Goal: Communication & Community: Share content

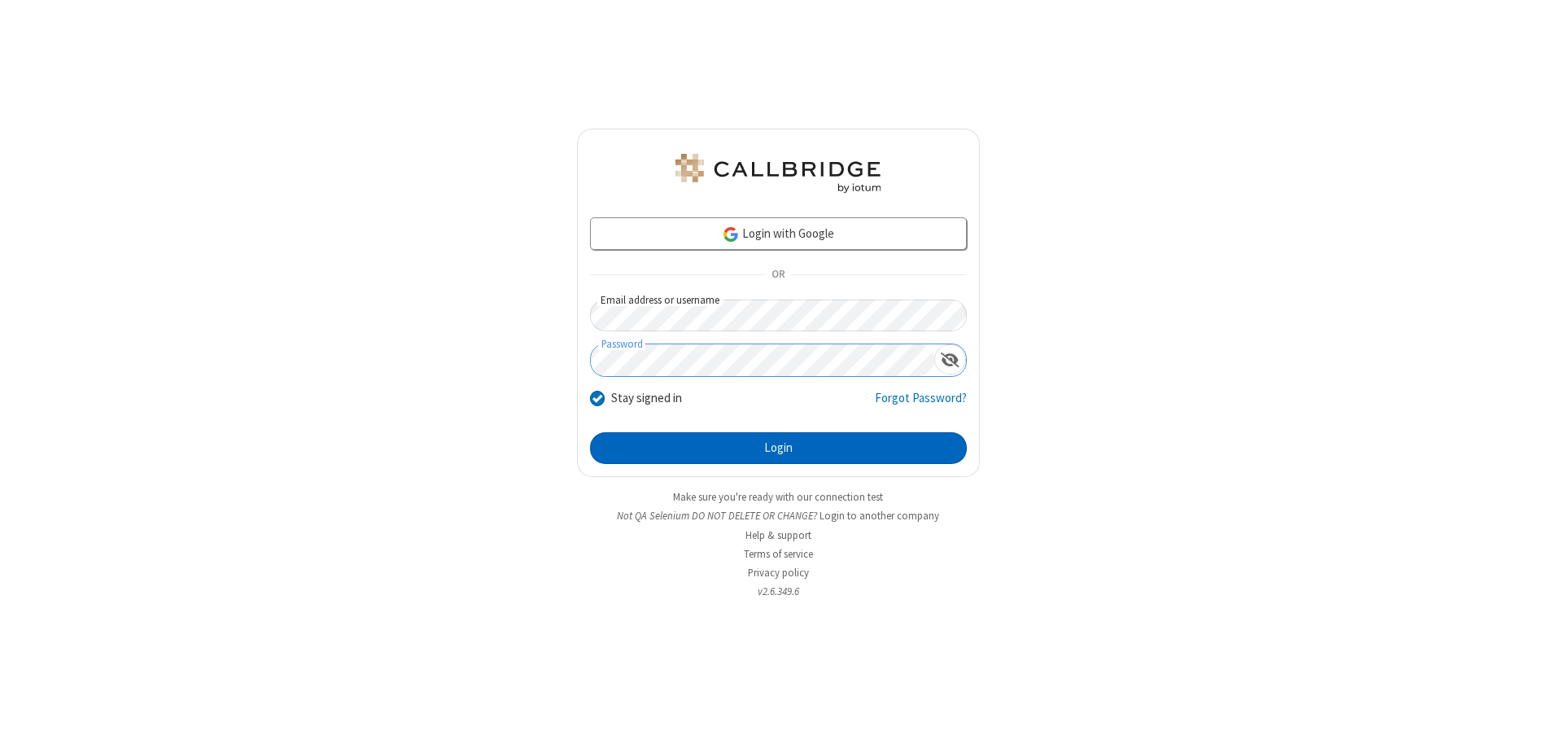
click at [778, 448] on button "Login" at bounding box center [778, 448] width 377 height 33
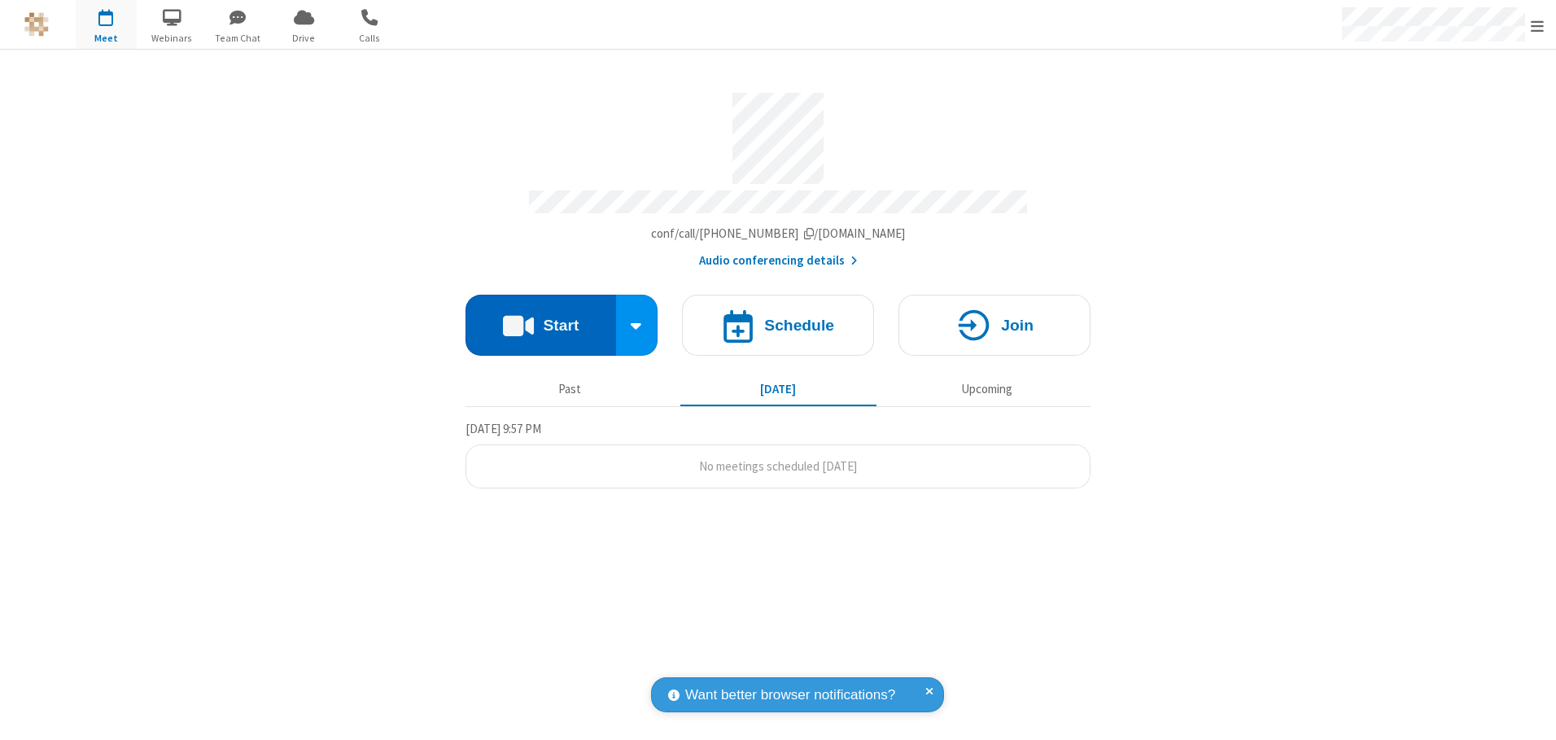
click at [540, 319] on button "Start" at bounding box center [540, 325] width 151 height 61
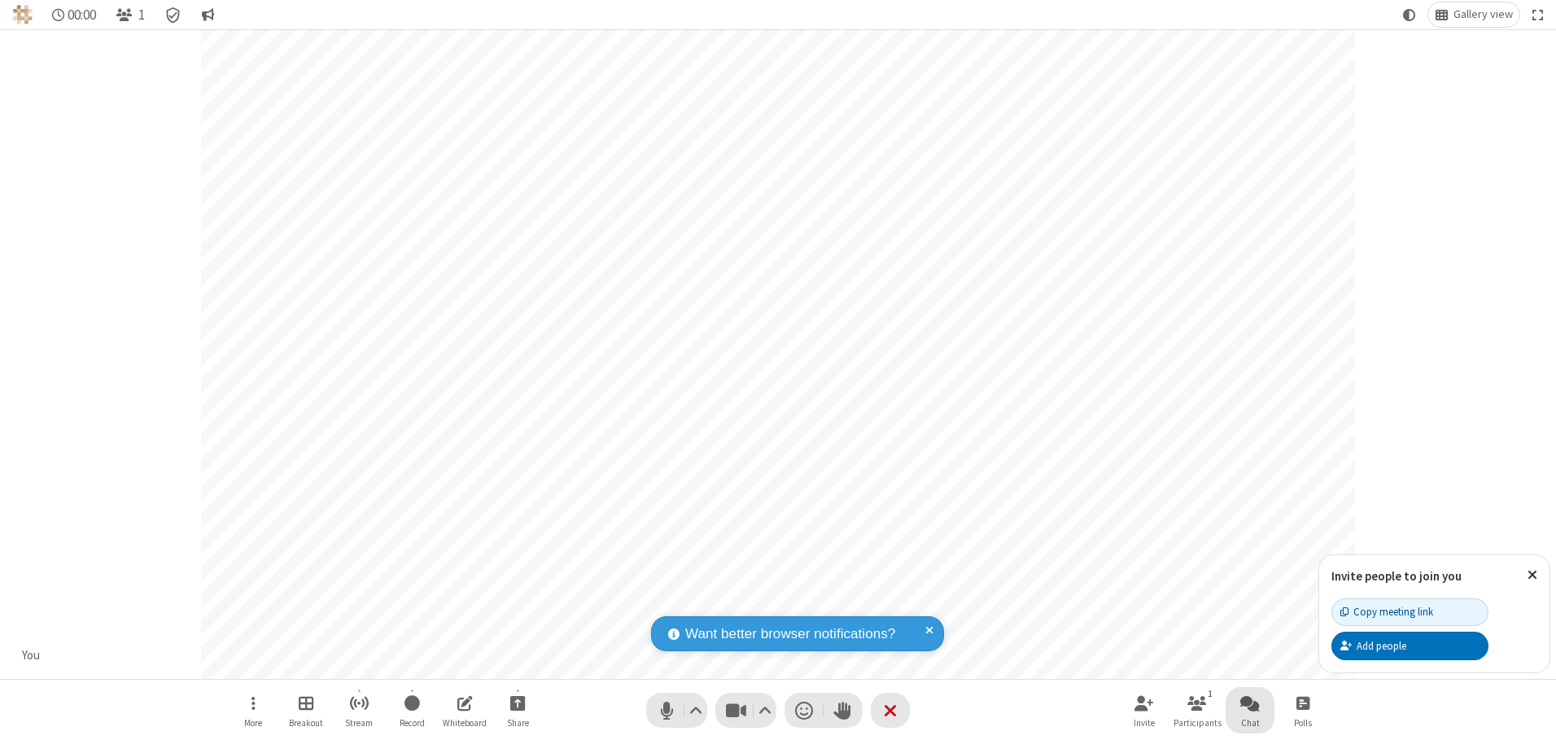
click at [1250, 702] on span "Open chat" at bounding box center [1250, 702] width 20 height 20
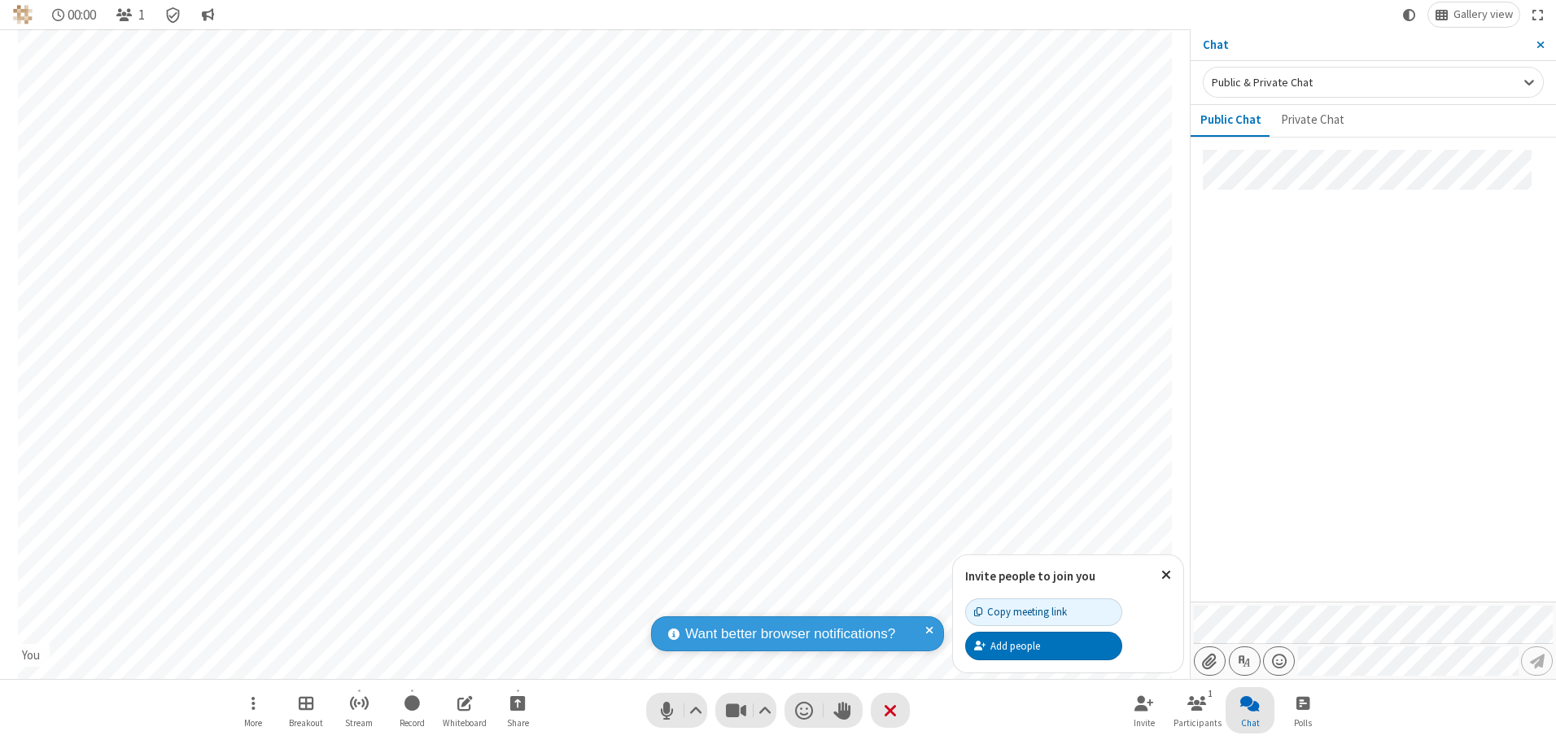
type input "C:\fakepath\doc_test.docx"
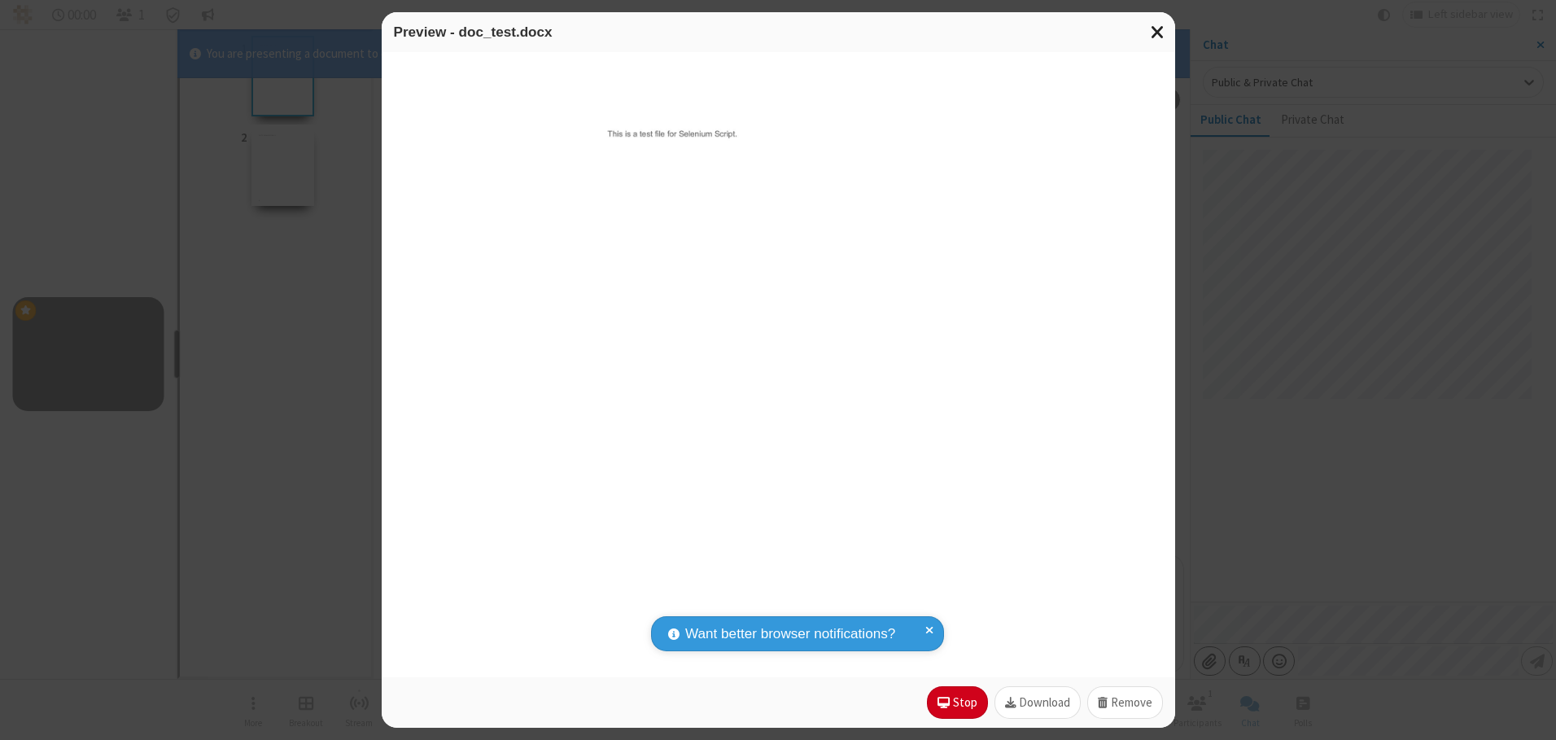
click at [1157, 32] on span "Close modal" at bounding box center [1158, 31] width 15 height 21
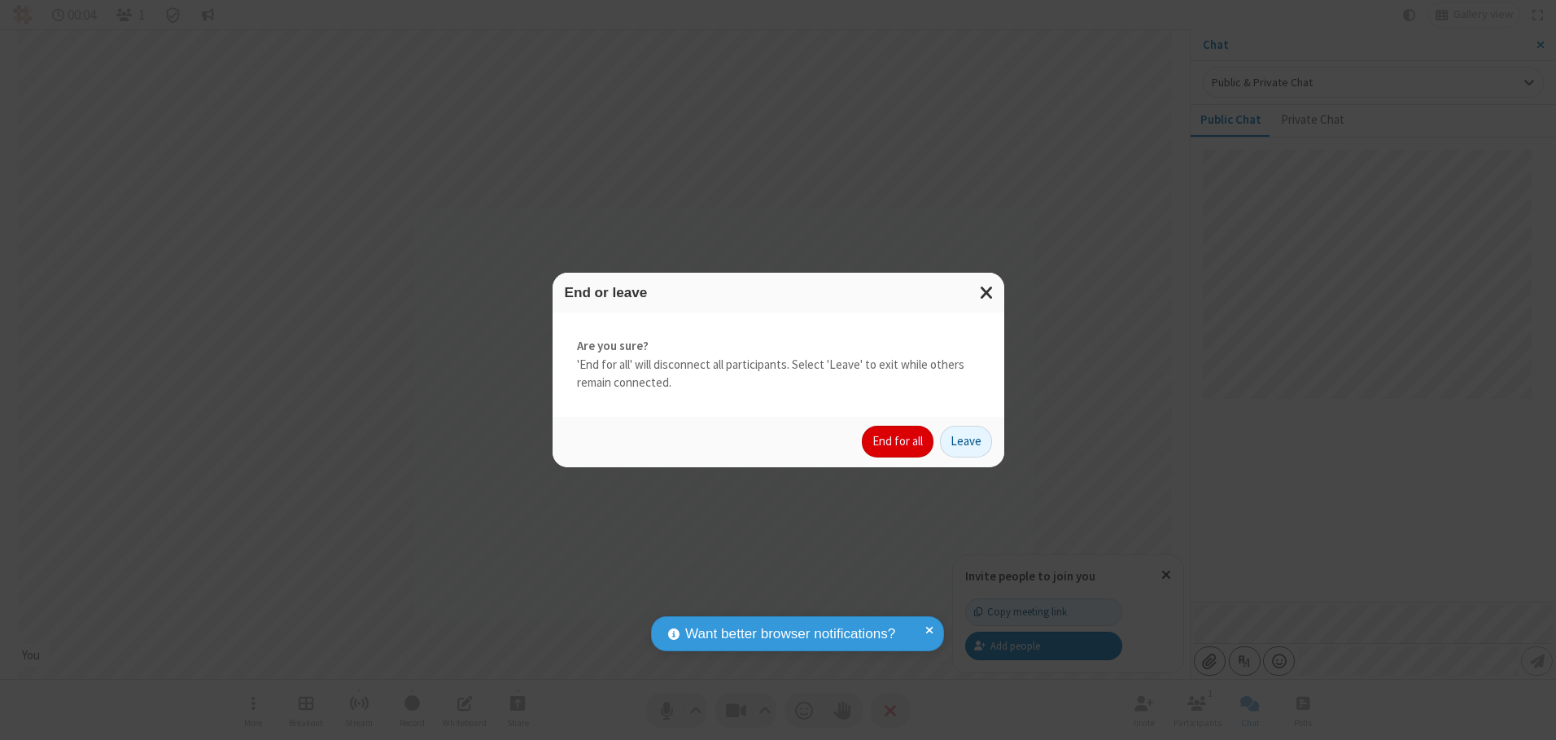
click at [898, 441] on button "End for all" at bounding box center [898, 442] width 72 height 33
